Goal: Find specific page/section

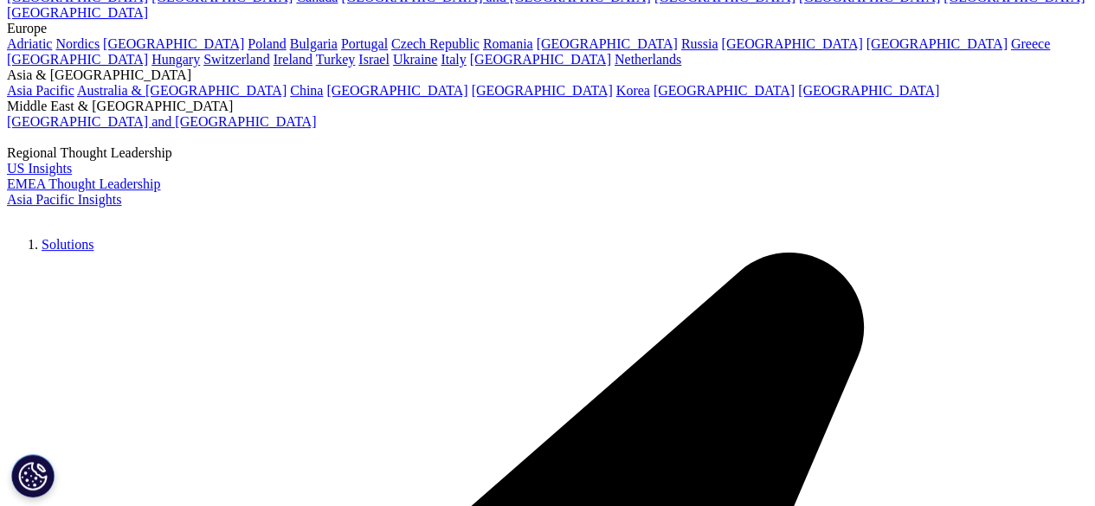
scroll to position [87, 0]
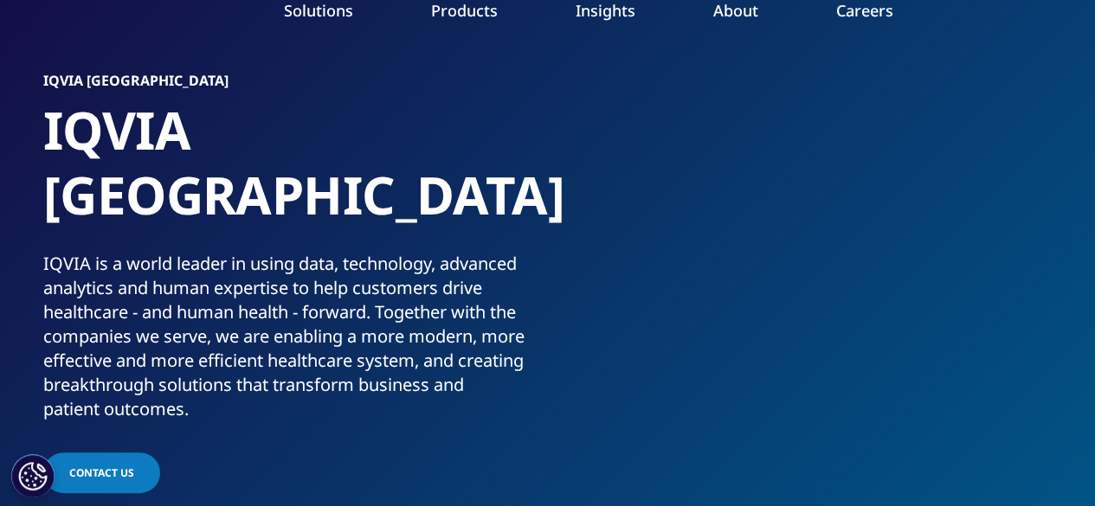
scroll to position [0, 0]
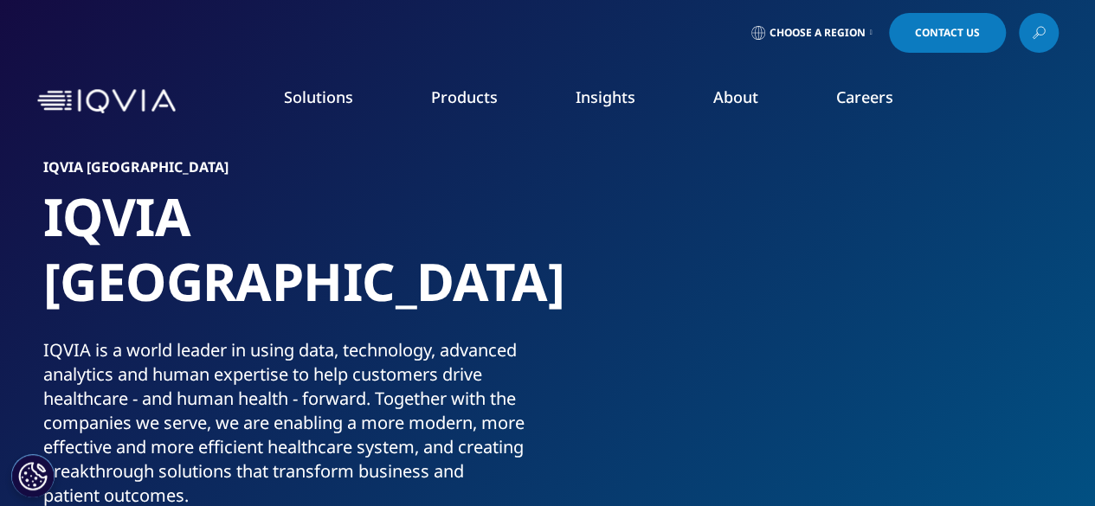
click at [355, 256] on link "Technology & Analytics" at bounding box center [415, 249] width 242 height 19
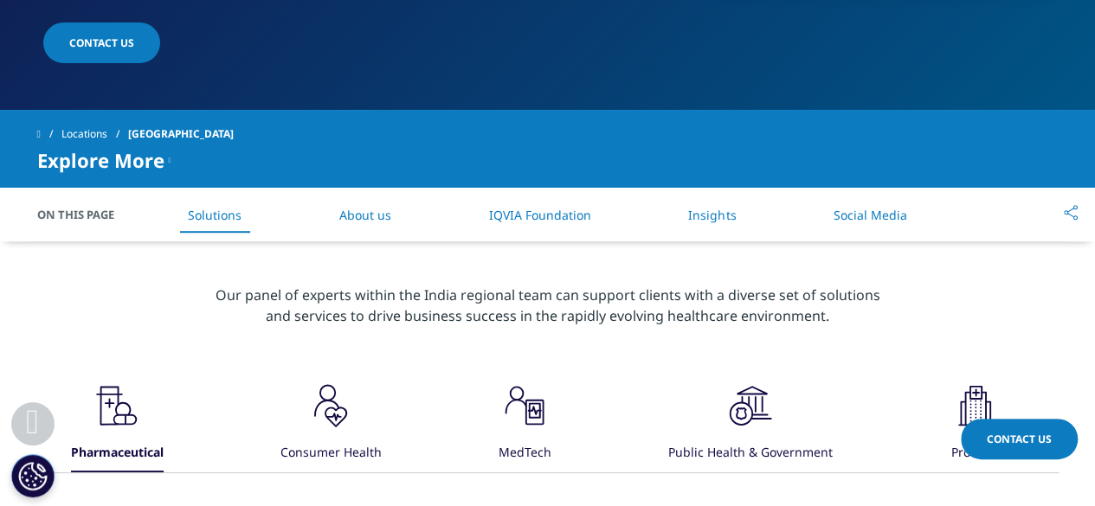
scroll to position [519, 0]
